Goal: Communication & Community: Answer question/provide support

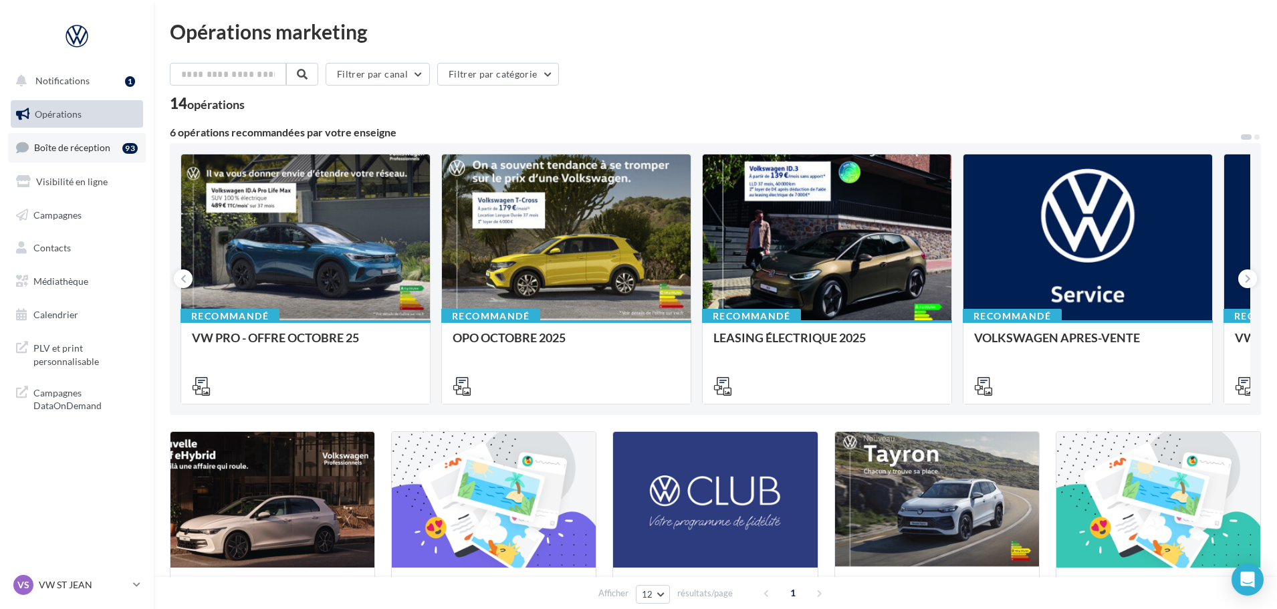
click at [93, 148] on span "Boîte de réception" at bounding box center [72, 147] width 76 height 11
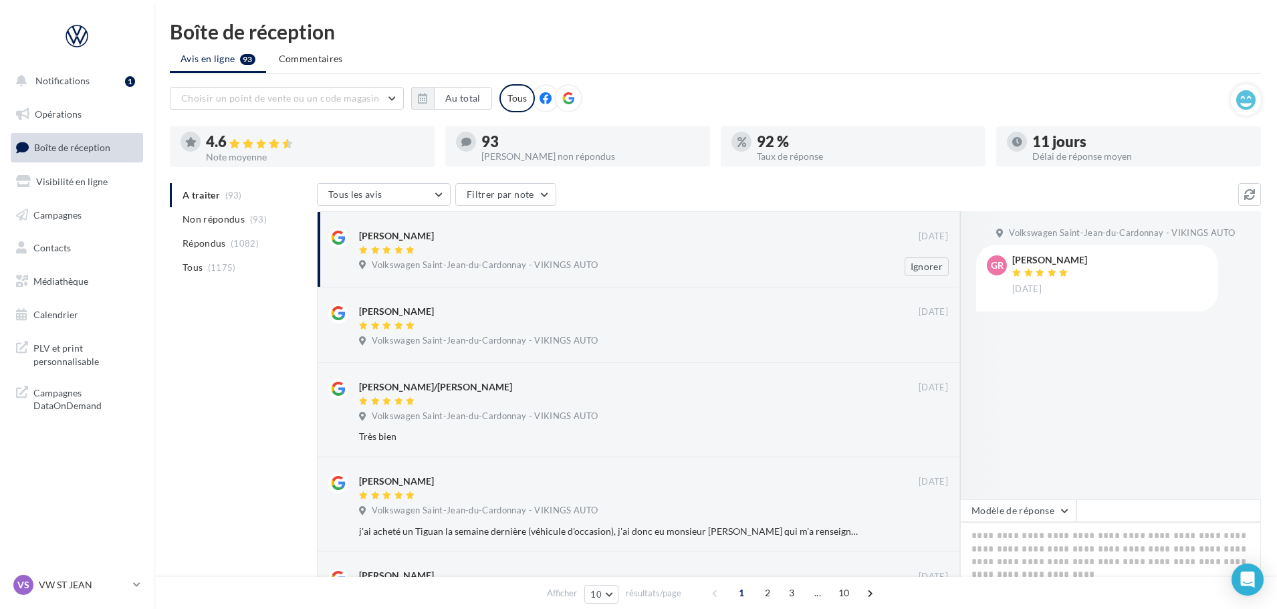
click at [681, 269] on div "Volkswagen Saint-Jean-du-Cardonnay - VIKINGS AUTO" at bounding box center [653, 266] width 589 height 15
click at [590, 250] on div at bounding box center [638, 250] width 559 height 11
click at [1049, 505] on button "Modèle de réponse" at bounding box center [1018, 510] width 116 height 23
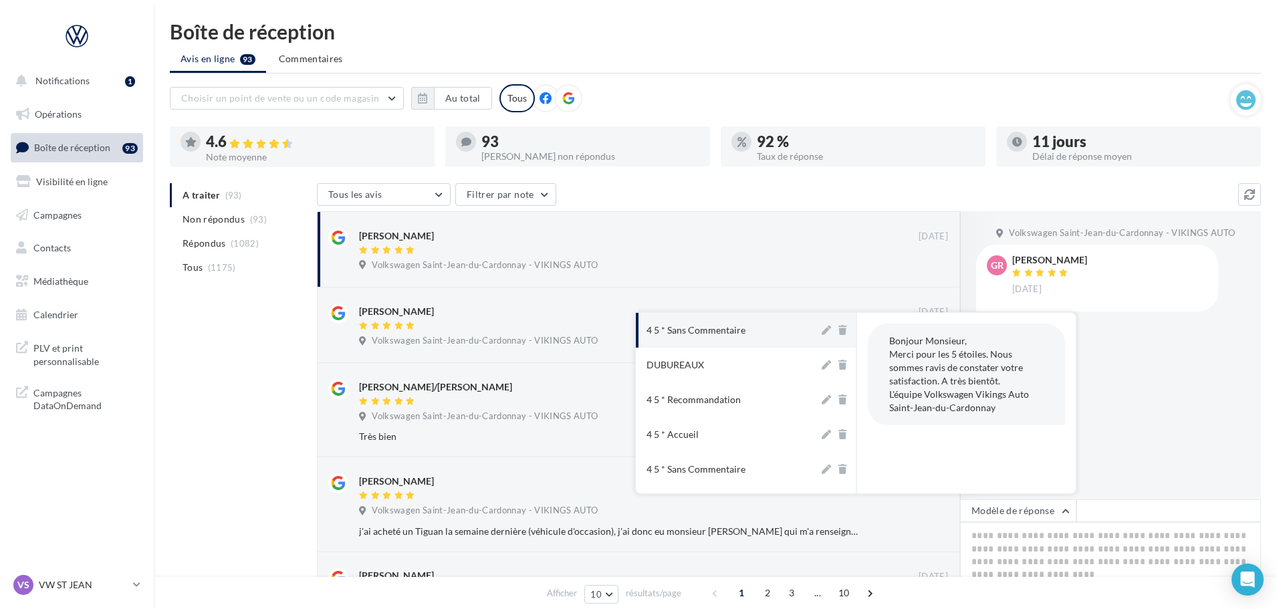
click at [704, 337] on div "4 5 * Sans Commentaire" at bounding box center [695, 330] width 99 height 13
type textarea "**********"
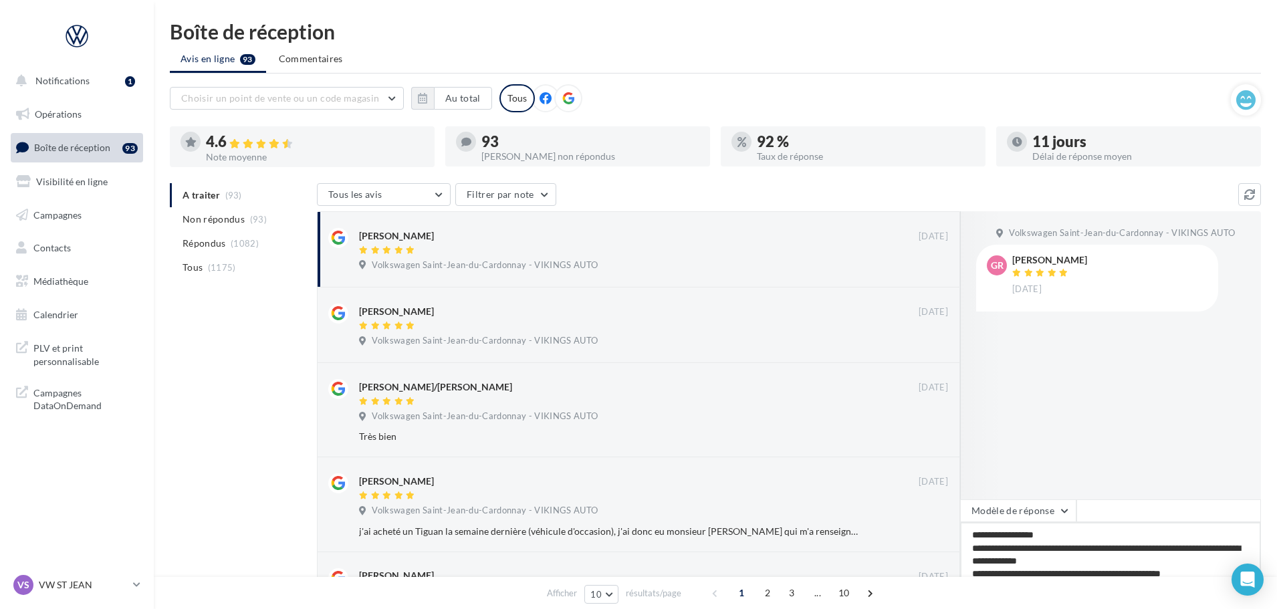
scroll to position [67, 0]
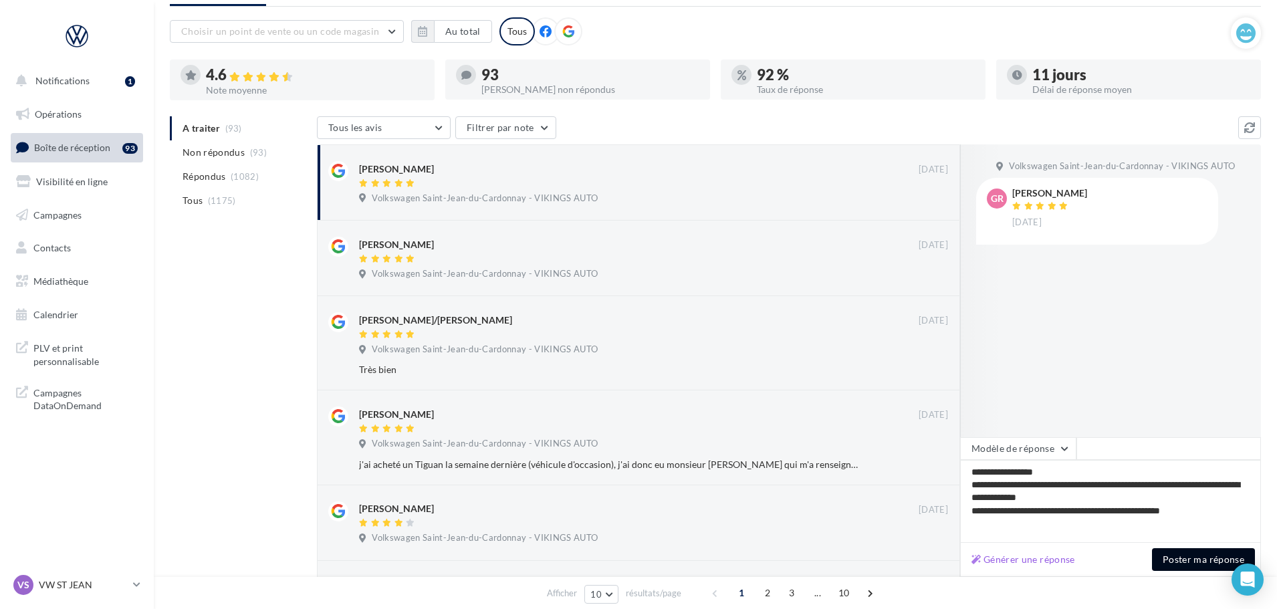
click at [1204, 564] on button "Poster ma réponse" at bounding box center [1203, 559] width 103 height 23
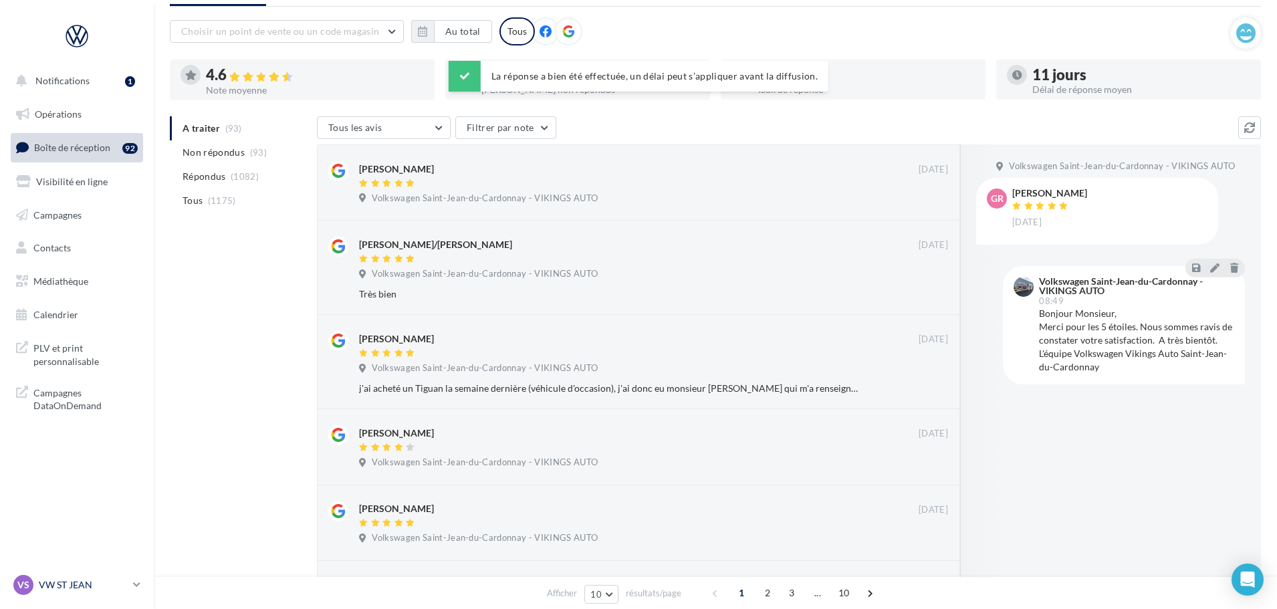
click at [98, 576] on div "VS VW ST JEAN vw-stj-vau" at bounding box center [70, 585] width 114 height 20
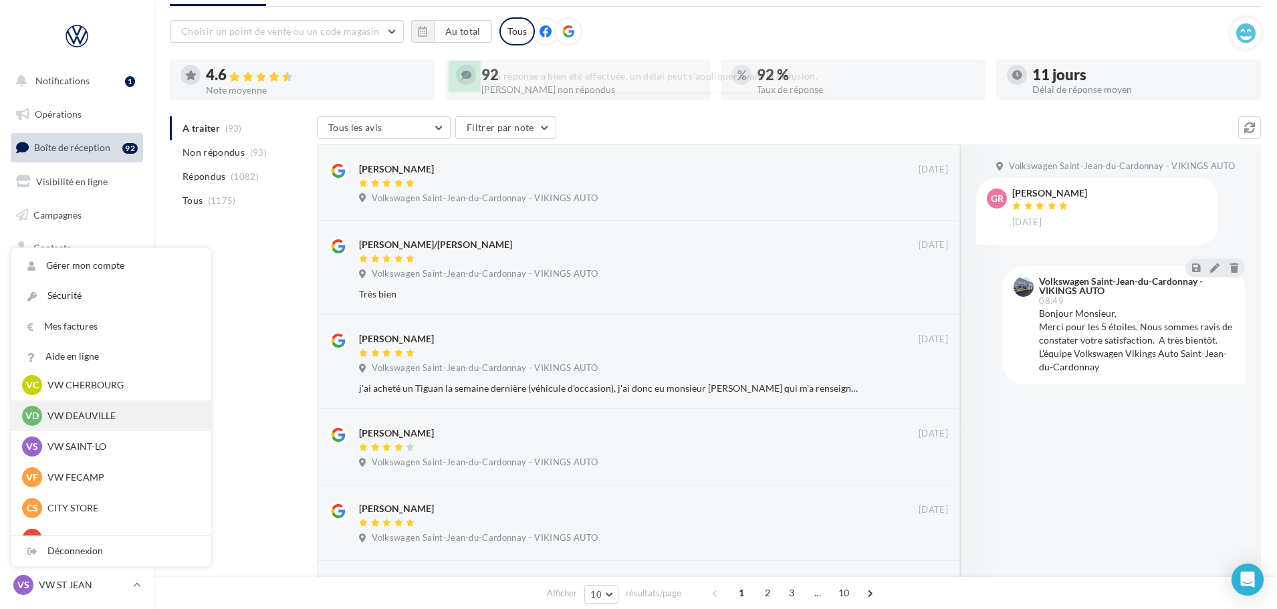
scroll to position [134, 0]
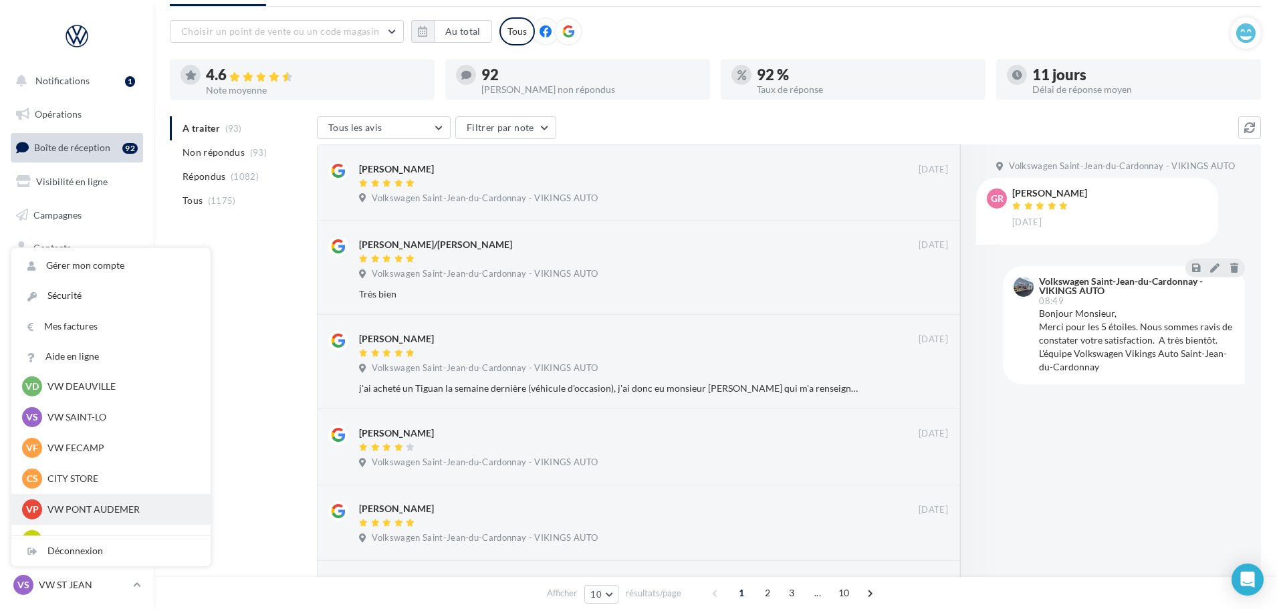
click at [97, 510] on p "VW PONT AUDEMER" at bounding box center [120, 509] width 147 height 13
